Goal: Information Seeking & Learning: Learn about a topic

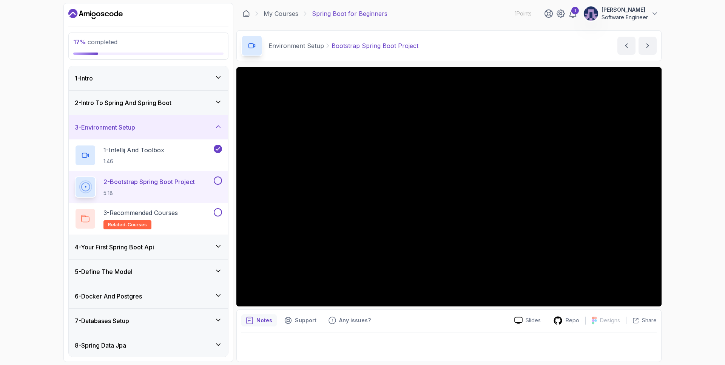
click at [219, 180] on button at bounding box center [218, 180] width 8 height 8
click at [166, 212] on p "3 - Recommended Courses" at bounding box center [140, 212] width 74 height 9
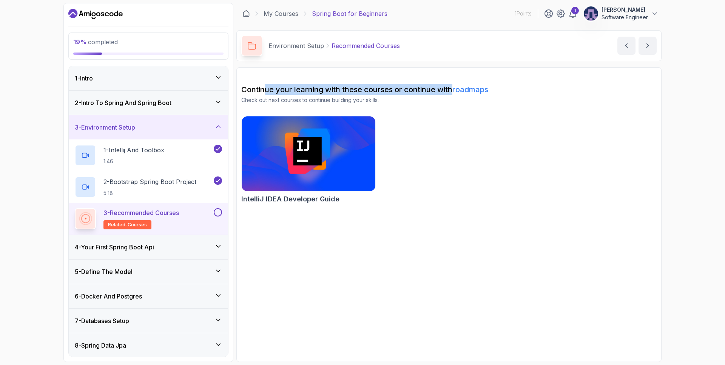
drag, startPoint x: 265, startPoint y: 94, endPoint x: 453, endPoint y: 90, distance: 188.1
click at [453, 90] on h2 "Continue your learning with these courses or continue with roadmaps" at bounding box center [448, 89] width 415 height 11
click at [409, 98] on p "Check out next courses to continue building your skills." at bounding box center [448, 100] width 415 height 8
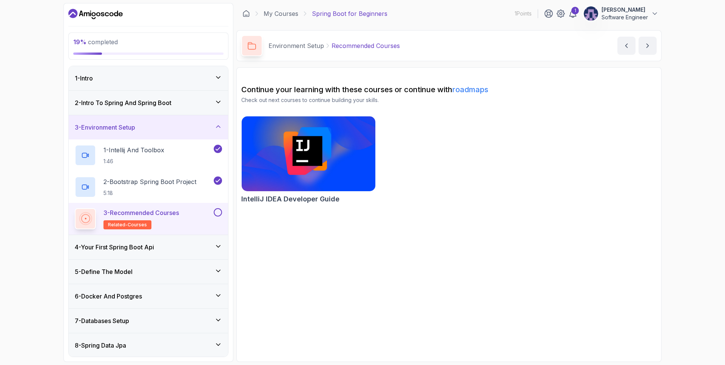
click at [330, 170] on img at bounding box center [308, 153] width 140 height 79
click at [221, 213] on button at bounding box center [218, 212] width 8 height 8
click at [219, 252] on div "4 - Your First Spring Boot Api" at bounding box center [148, 247] width 159 height 24
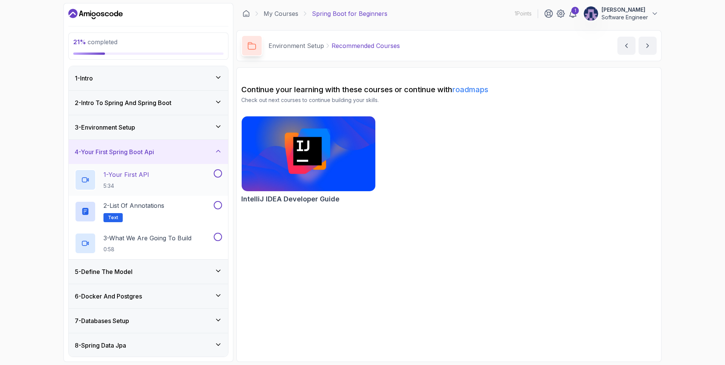
click at [163, 176] on div "1 - Your First API 5:34" at bounding box center [143, 179] width 137 height 21
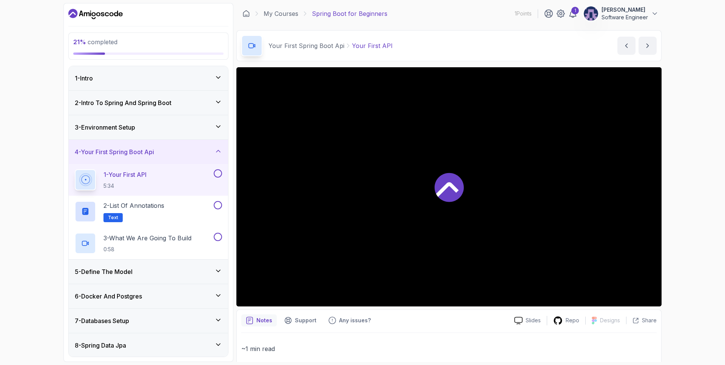
click at [324, 198] on div at bounding box center [448, 186] width 425 height 239
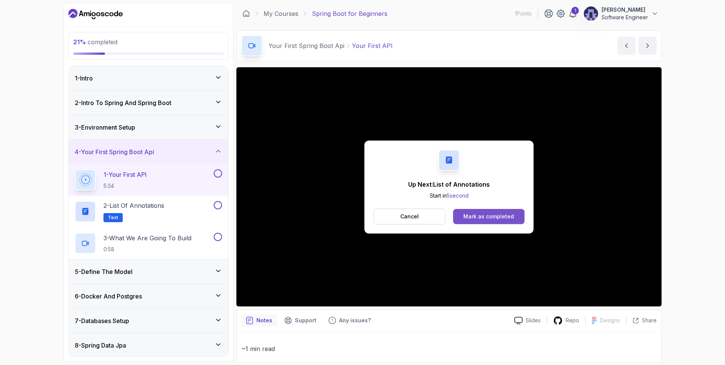
click at [496, 220] on button "Mark as completed" at bounding box center [488, 216] width 71 height 15
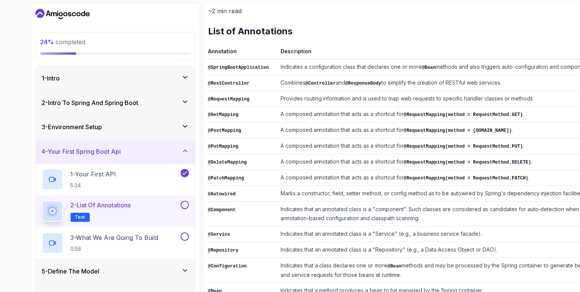
scroll to position [95, 0]
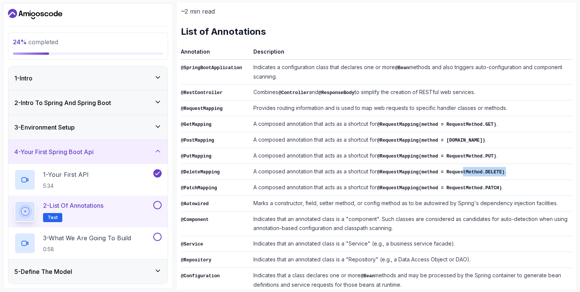
drag, startPoint x: 486, startPoint y: 176, endPoint x: 463, endPoint y: 164, distance: 25.5
click at [460, 164] on td "A composed annotation that acts as a shortcut for @RequestMapping(method = Requ…" at bounding box center [411, 172] width 322 height 16
click at [546, 145] on td "A composed annotation that acts as a shortcut for @RequestMapping(method = [DOM…" at bounding box center [411, 140] width 322 height 16
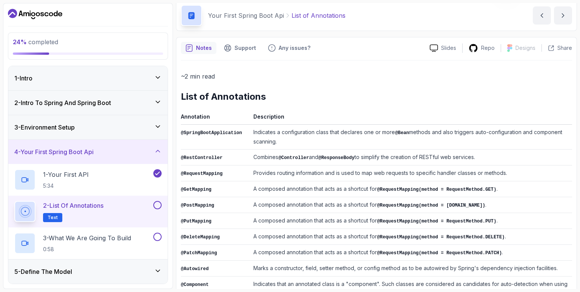
scroll to position [30, 0]
drag, startPoint x: 261, startPoint y: 131, endPoint x: 318, endPoint y: 133, distance: 56.3
click at [318, 133] on td "Indicates a configuration class that declares one or more @Bean methods and als…" at bounding box center [411, 137] width 322 height 25
click at [331, 134] on td "Indicates a configuration class that declares one or more @Bean methods and als…" at bounding box center [411, 137] width 322 height 25
drag, startPoint x: 321, startPoint y: 131, endPoint x: 390, endPoint y: 136, distance: 70.0
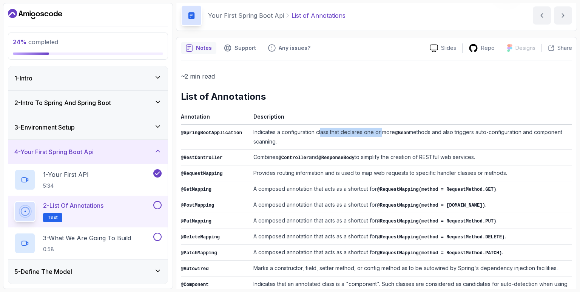
click at [388, 136] on td "Indicates a configuration class that declares one or more @Bean methods and als…" at bounding box center [411, 137] width 322 height 25
click at [399, 132] on code "@Bean" at bounding box center [402, 132] width 14 height 5
drag, startPoint x: 413, startPoint y: 128, endPoint x: 433, endPoint y: 132, distance: 19.9
click at [433, 132] on td "Indicates a configuration class that declares one or more @Bean methods and als…" at bounding box center [411, 137] width 322 height 25
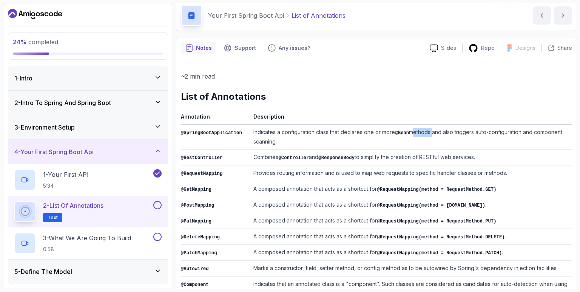
drag, startPoint x: 450, startPoint y: 133, endPoint x: 459, endPoint y: 138, distance: 10.8
click at [459, 138] on td "Indicates a configuration class that declares one or more @Bean methods and als…" at bounding box center [411, 137] width 322 height 25
click at [486, 135] on td "Indicates a configuration class that declares one or more @Bean methods and als…" at bounding box center [411, 137] width 322 height 25
drag, startPoint x: 225, startPoint y: 155, endPoint x: 181, endPoint y: 155, distance: 44.6
click at [181, 155] on td "@RestController" at bounding box center [215, 158] width 69 height 16
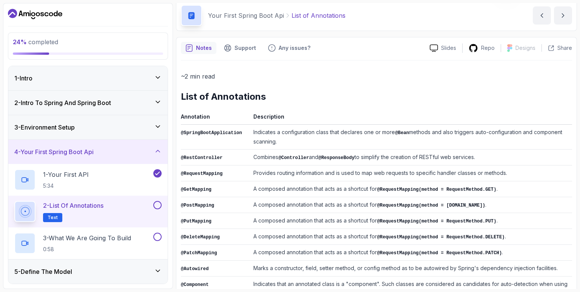
click at [263, 155] on td "Combines @Controller and @ResponseBody to simplify the creation of RESTful web …" at bounding box center [411, 158] width 322 height 16
click at [264, 156] on td "Combines @Controller and @ResponseBody to simplify the creation of RESTful web …" at bounding box center [411, 158] width 322 height 16
click at [265, 156] on td "Combines @Controller and @ResponseBody to simplify the creation of RESTful web …" at bounding box center [411, 158] width 322 height 16
click at [255, 166] on td "Provides routing information and is used to map web requests to specific handle…" at bounding box center [411, 173] width 322 height 16
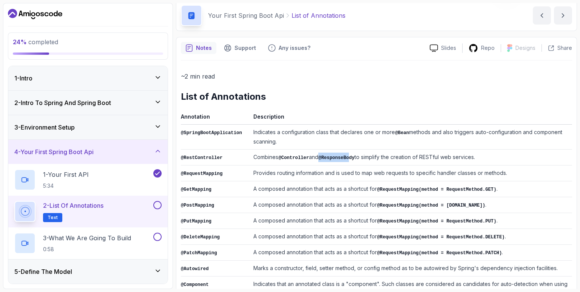
drag, startPoint x: 324, startPoint y: 158, endPoint x: 353, endPoint y: 160, distance: 29.5
click at [353, 160] on td "Combines @Controller and @ResponseBody to simplify the creation of RESTful web …" at bounding box center [411, 158] width 322 height 16
drag, startPoint x: 364, startPoint y: 155, endPoint x: 482, endPoint y: 159, distance: 118.2
click at [482, 159] on td "Combines @Controller and @ResponseBody to simplify the creation of RESTful web …" at bounding box center [411, 158] width 322 height 16
click at [202, 173] on code "@RequestMapping" at bounding box center [202, 173] width 42 height 5
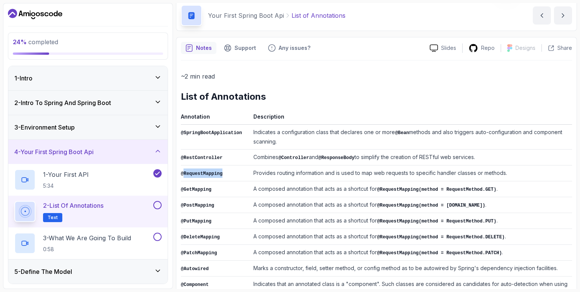
click at [202, 173] on code "@RequestMapping" at bounding box center [202, 173] width 42 height 5
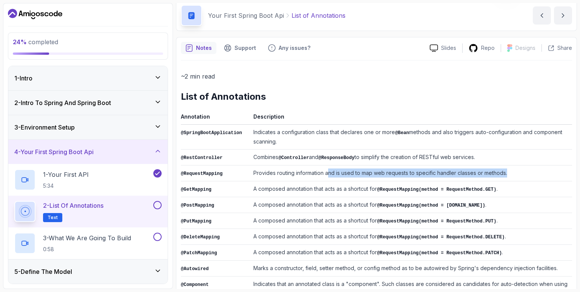
drag, startPoint x: 327, startPoint y: 174, endPoint x: 508, endPoint y: 174, distance: 180.8
click at [508, 174] on td "Provides routing information and is used to map web requests to specific handle…" at bounding box center [411, 173] width 322 height 16
click at [510, 173] on td "Provides routing information and is used to map web requests to specific handle…" at bounding box center [411, 173] width 322 height 16
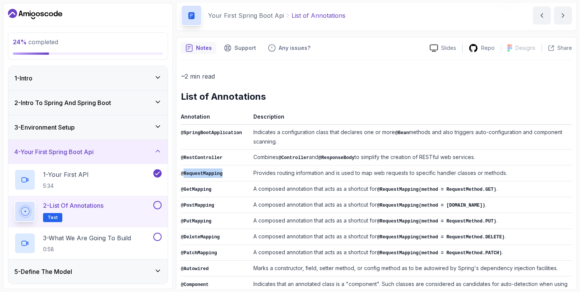
drag, startPoint x: 222, startPoint y: 170, endPoint x: 185, endPoint y: 170, distance: 37.0
click at [185, 171] on code "@RequestMapping" at bounding box center [202, 173] width 42 height 5
click at [199, 174] on code "@RequestMapping" at bounding box center [202, 173] width 42 height 5
drag, startPoint x: 253, startPoint y: 171, endPoint x: 229, endPoint y: 176, distance: 25.0
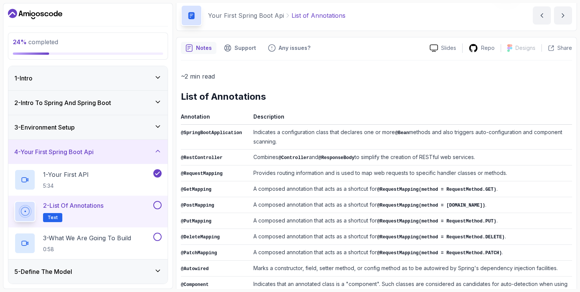
click at [229, 176] on tr "@RequestMapping Provides routing information and is used to map web requests to…" at bounding box center [376, 173] width 391 height 16
click at [228, 174] on td "@RequestMapping" at bounding box center [215, 173] width 69 height 16
click at [204, 171] on code "@RequestMapping" at bounding box center [202, 173] width 42 height 5
drag, startPoint x: 254, startPoint y: 155, endPoint x: 267, endPoint y: 153, distance: 13.1
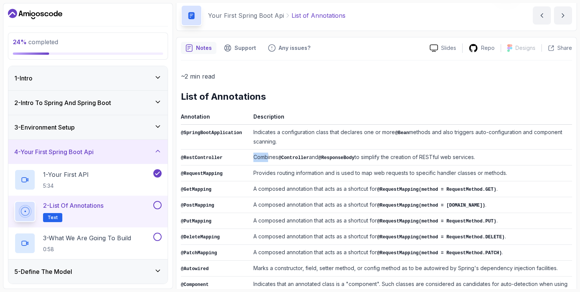
click at [267, 153] on td "Combines @Controller and @ResponseBody to simplify the creation of RESTful web …" at bounding box center [411, 158] width 322 height 16
click at [287, 155] on code "@Controller" at bounding box center [293, 157] width 31 height 5
click at [335, 157] on code "@ResponseBody" at bounding box center [336, 157] width 36 height 5
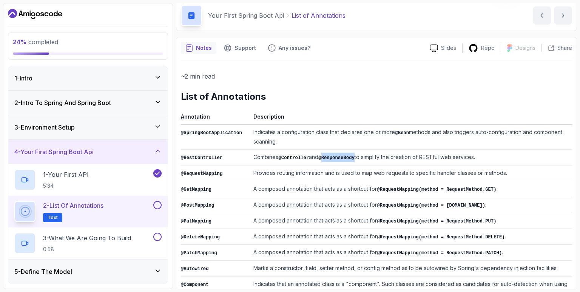
drag, startPoint x: 362, startPoint y: 157, endPoint x: 483, endPoint y: 159, distance: 121.2
click at [483, 159] on td "Combines @Controller and @ResponseBody to simplify the creation of RESTful web …" at bounding box center [411, 158] width 322 height 16
click at [206, 157] on code "@RestController" at bounding box center [202, 157] width 42 height 5
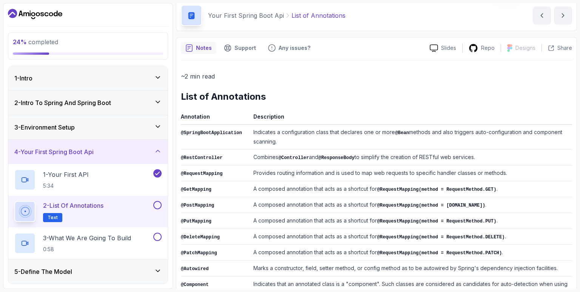
click at [193, 171] on code "@RequestMapping" at bounding box center [202, 173] width 42 height 5
click at [255, 170] on td "Provides routing information and is used to map web requests to specific handle…" at bounding box center [411, 173] width 322 height 16
drag, startPoint x: 253, startPoint y: 173, endPoint x: 284, endPoint y: 175, distance: 31.1
click at [284, 175] on td "Provides routing information and is used to map web requests to specific handle…" at bounding box center [411, 173] width 322 height 16
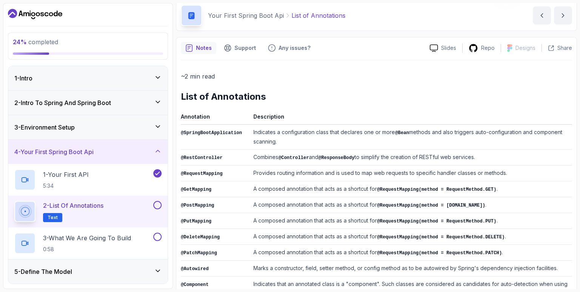
click at [313, 174] on td "Provides routing information and is used to map web requests to specific handle…" at bounding box center [411, 173] width 322 height 16
click at [444, 169] on td "Provides routing information and is used to map web requests to specific handle…" at bounding box center [411, 173] width 322 height 16
click at [185, 190] on code "@GetMapping" at bounding box center [196, 189] width 31 height 5
click at [231, 189] on td "@GetMapping" at bounding box center [215, 189] width 69 height 16
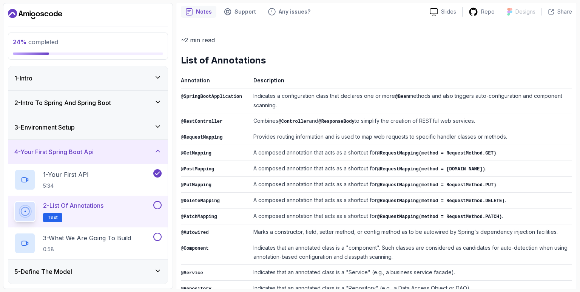
scroll to position [103, 0]
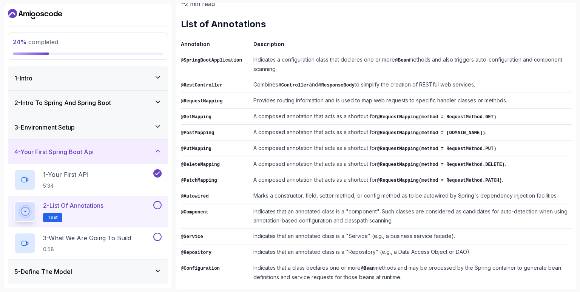
click at [205, 146] on code "@PutMapping" at bounding box center [196, 148] width 31 height 5
click at [206, 162] on code "@DeleteMapping" at bounding box center [200, 164] width 39 height 5
click at [210, 178] on code "@PatchMapping" at bounding box center [199, 180] width 36 height 5
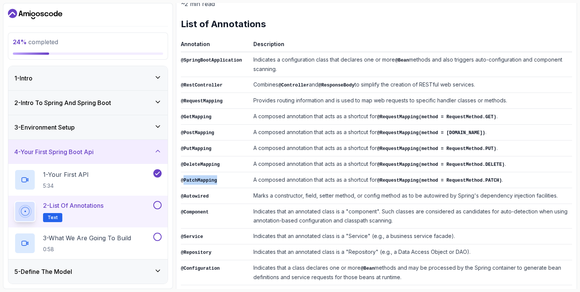
click at [210, 178] on code "@PatchMapping" at bounding box center [199, 180] width 36 height 5
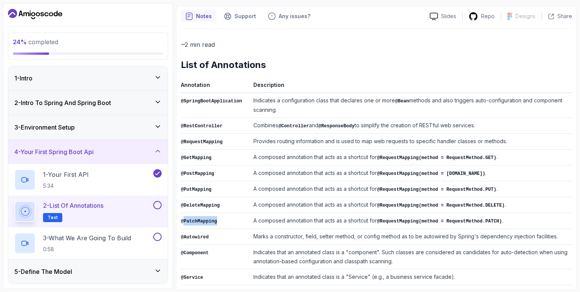
scroll to position [26, 0]
